Goal: Information Seeking & Learning: Compare options

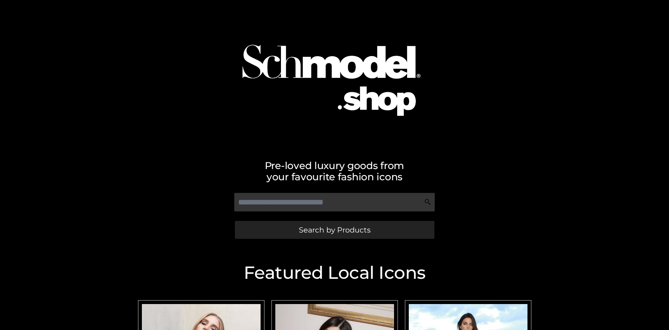
click at [334, 230] on span "Search by Products" at bounding box center [335, 229] width 72 height 7
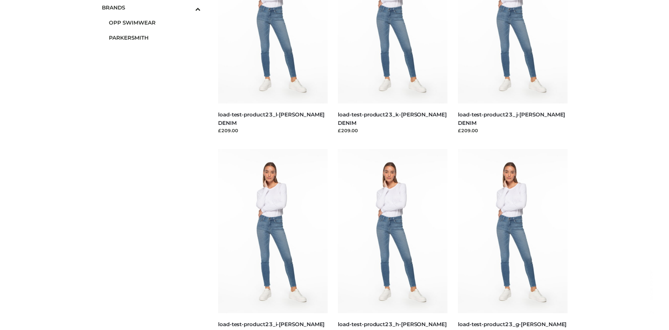
click at [154, 22] on span "OPP SWIMWEAR" at bounding box center [155, 23] width 92 height 8
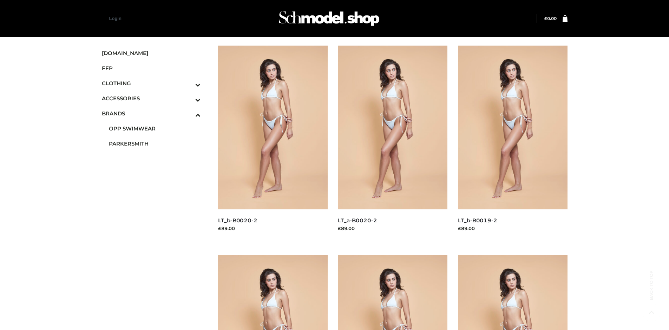
scroll to position [540, 0]
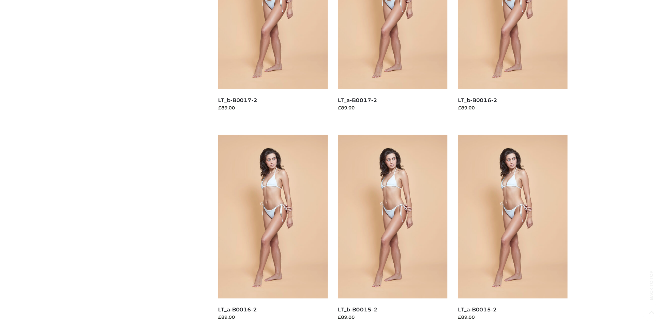
click at [272, 232] on img at bounding box center [273, 217] width 110 height 164
click at [512, 232] on img at bounding box center [513, 217] width 110 height 164
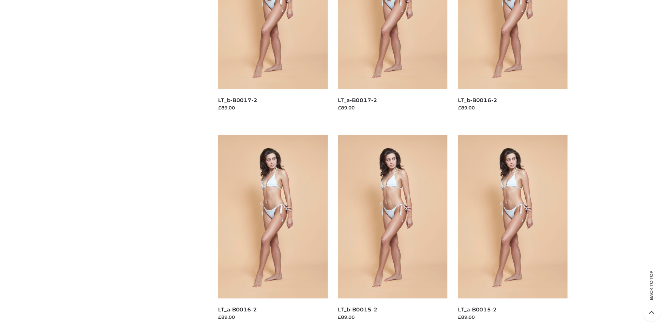
click at [512, 232] on img at bounding box center [513, 217] width 110 height 164
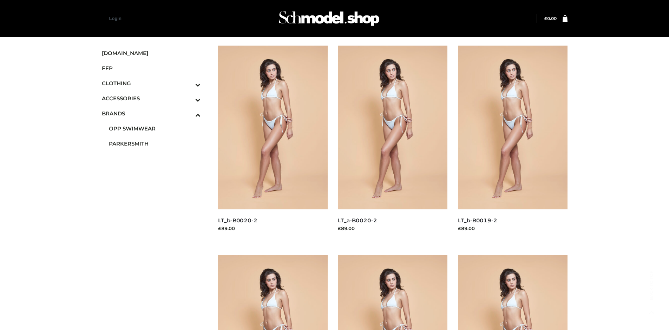
click at [188, 83] on icon "Toggle Submenu" at bounding box center [161, 85] width 79 height 8
click at [154, 98] on span "DRESSES" at bounding box center [155, 98] width 92 height 8
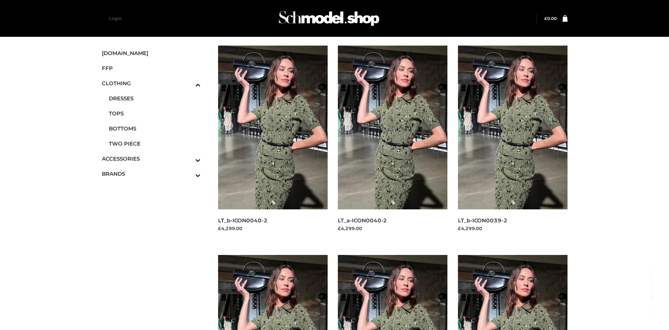
scroll to position [540, 0]
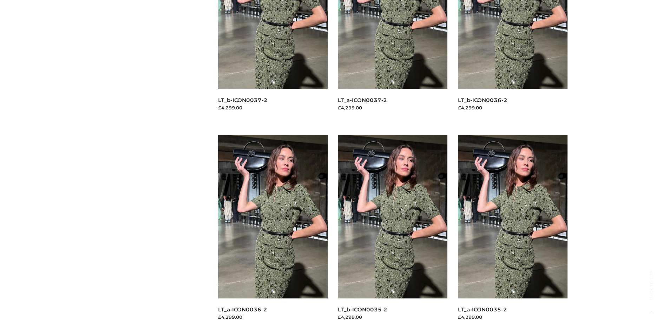
click at [393, 232] on img at bounding box center [393, 217] width 110 height 164
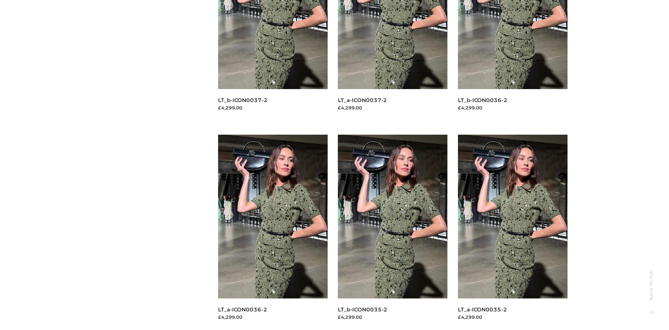
click at [272, 232] on img at bounding box center [273, 217] width 110 height 164
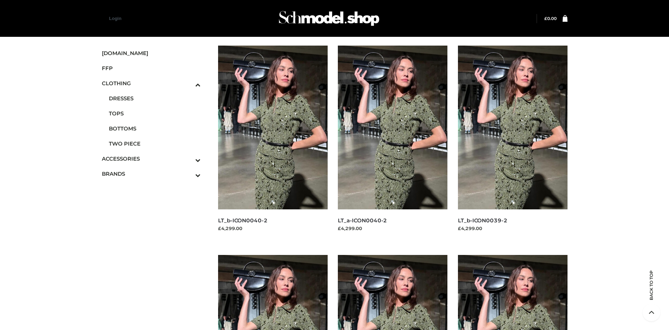
click at [512, 143] on img at bounding box center [513, 128] width 110 height 164
click at [188, 159] on icon "Toggle Submenu" at bounding box center [161, 160] width 79 height 8
click at [154, 151] on span "BAGS" at bounding box center [155, 155] width 92 height 8
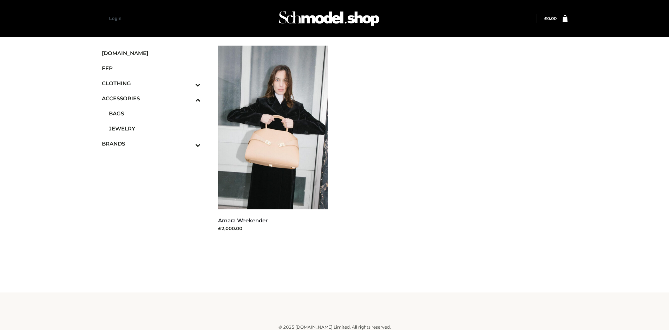
click at [151, 68] on span "FFP" at bounding box center [151, 68] width 99 height 8
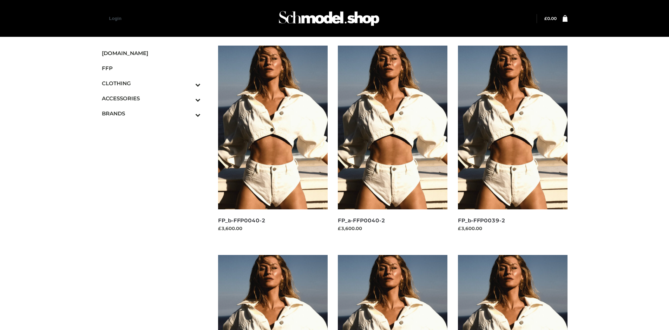
click at [272, 143] on img at bounding box center [273, 128] width 110 height 164
click at [512, 143] on img at bounding box center [513, 128] width 110 height 164
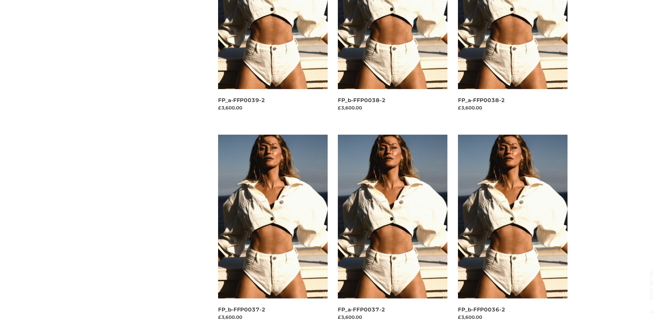
click at [393, 232] on img at bounding box center [393, 217] width 110 height 164
click at [512, 232] on img at bounding box center [513, 217] width 110 height 164
